Goal: Navigation & Orientation: Understand site structure

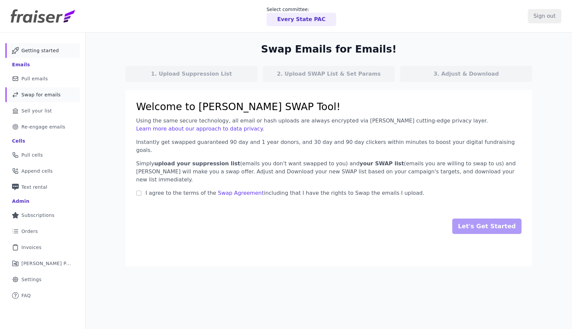
click at [36, 53] on span "Getting started" at bounding box center [39, 50] width 37 height 7
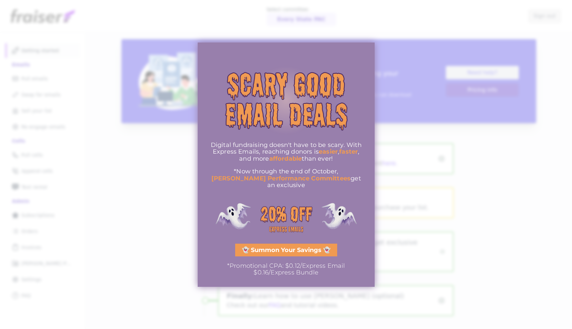
click at [375, 10] on div at bounding box center [286, 164] width 572 height 329
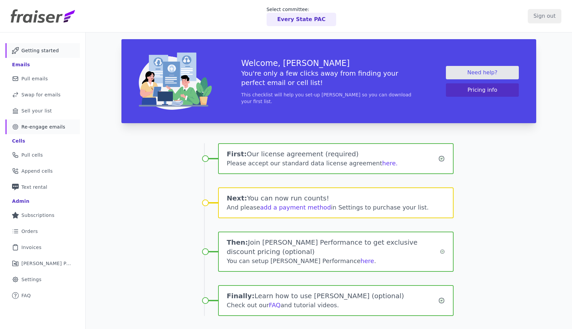
click at [68, 127] on link "Target Outline of a target Re-engage emails" at bounding box center [42, 126] width 75 height 15
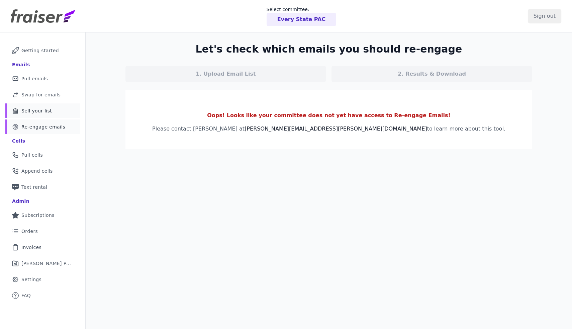
click at [52, 108] on link "Bank Icon Outline of a bank Sell your list" at bounding box center [42, 110] width 75 height 15
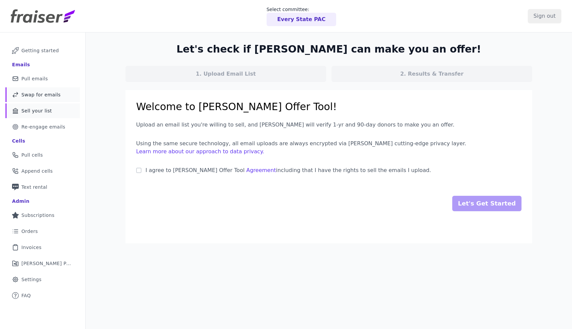
click at [47, 99] on link "Swap Icon Outline of a swap Swap for emails" at bounding box center [42, 94] width 75 height 15
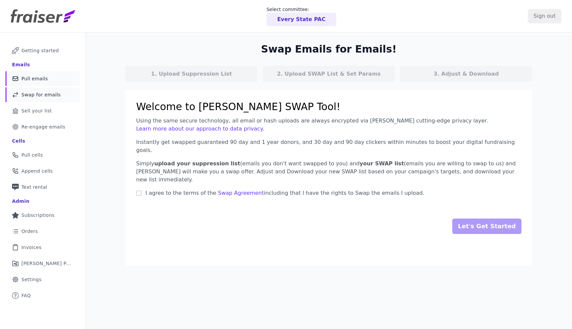
click at [35, 80] on span "Pull emails" at bounding box center [34, 78] width 26 height 7
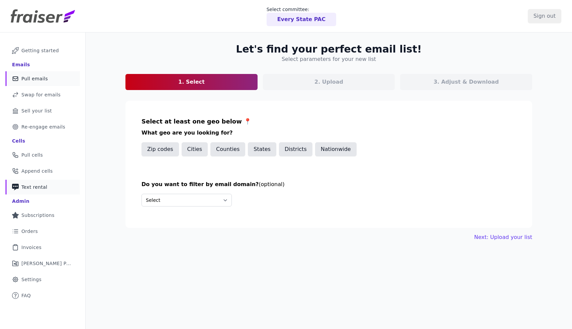
click at [55, 191] on link "Phone Icon with a plus sign Outline of a phone with a plus sign Text rental" at bounding box center [42, 186] width 75 height 15
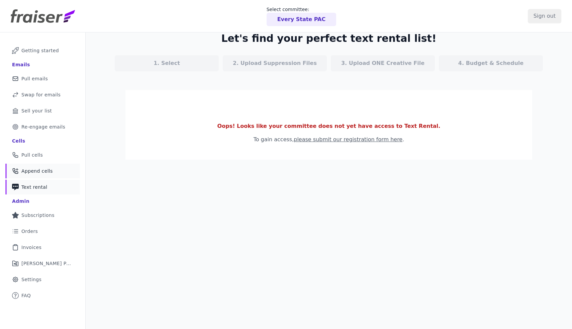
click at [59, 171] on link "Phone Icon with a plus sign Outline of a phone with a plus sign Append cells" at bounding box center [42, 170] width 75 height 15
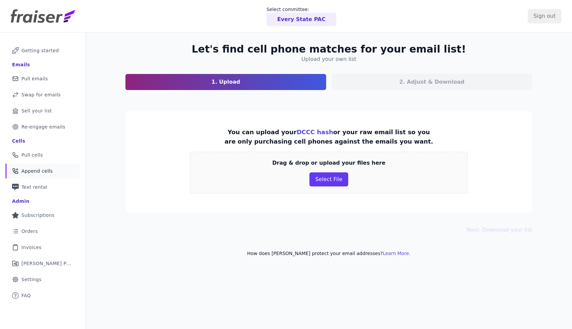
click at [57, 141] on div "Cells" at bounding box center [42, 140] width 61 height 11
click at [55, 149] on link "Phone Icon Outline of a phone Pull cells" at bounding box center [42, 154] width 75 height 15
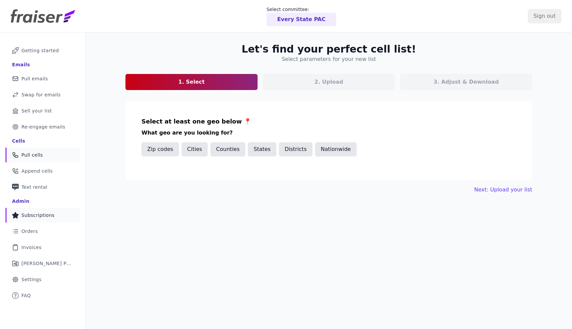
click at [49, 215] on span "Subscriptions" at bounding box center [37, 215] width 33 height 7
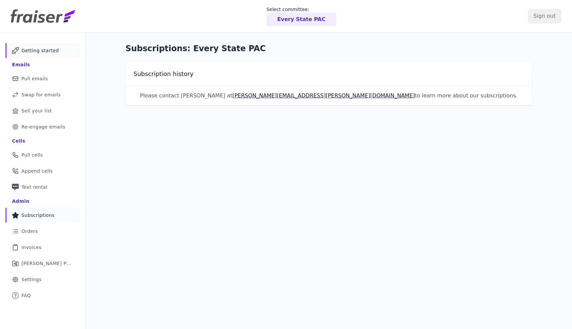
click at [60, 53] on link "Mail Icon Outline of a mail envelope Getting started" at bounding box center [42, 50] width 75 height 15
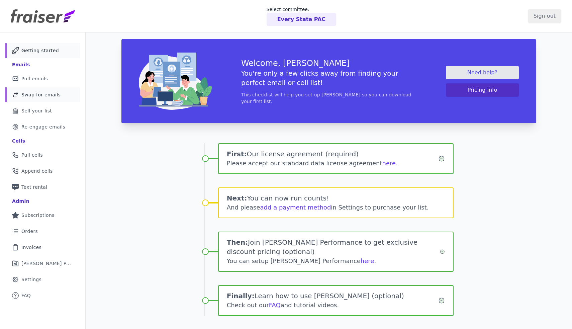
click at [51, 94] on span "Swap for emails" at bounding box center [40, 94] width 39 height 7
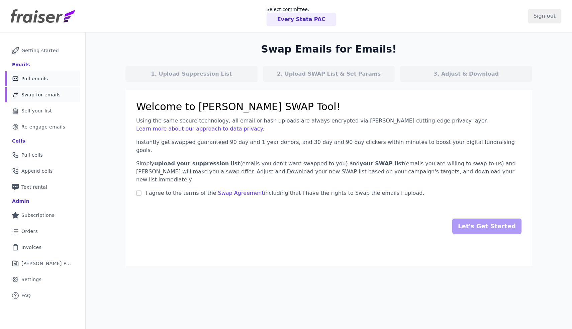
click at [51, 80] on link "Mail Icon Outline of a mail envelope Pull emails" at bounding box center [42, 78] width 75 height 15
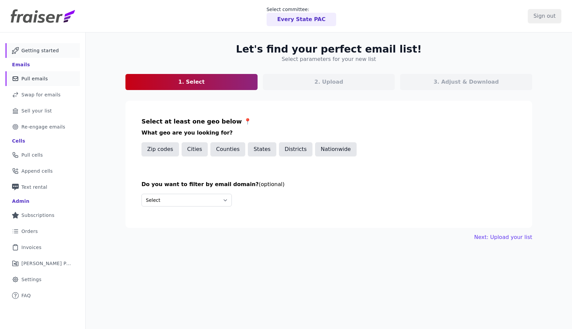
click at [50, 49] on span "Getting started" at bounding box center [39, 50] width 37 height 7
